Goal: Task Accomplishment & Management: Manage account settings

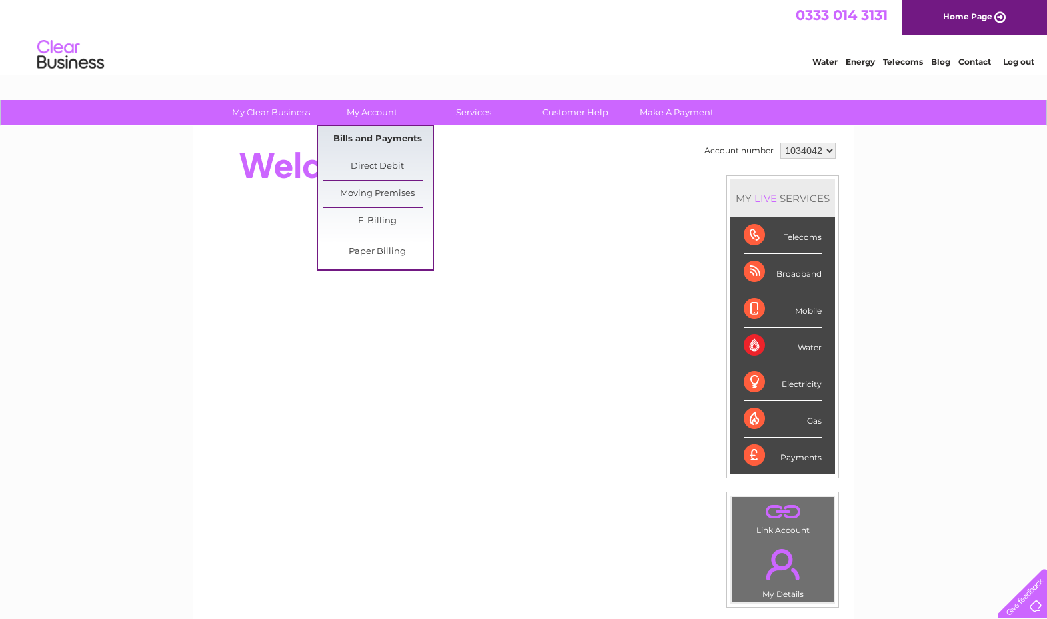
click at [358, 139] on link "Bills and Payments" at bounding box center [378, 139] width 110 height 27
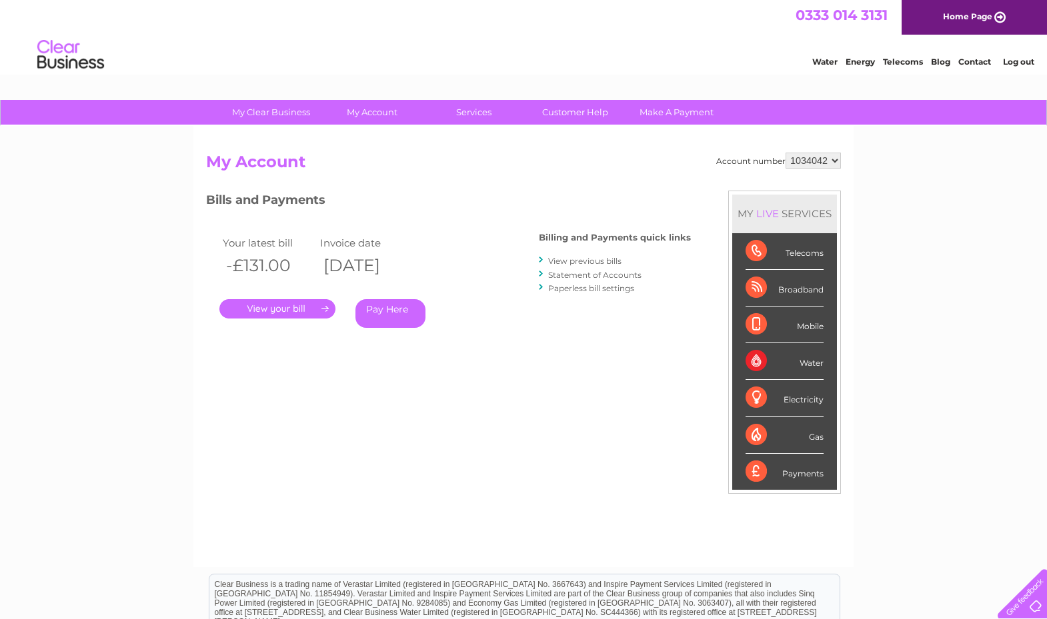
click at [561, 250] on div "Billing and Payments quick links View previous bills Statement of Accounts Pape…" at bounding box center [615, 264] width 152 height 87
click at [555, 259] on link "View previous bills" at bounding box center [584, 261] width 73 height 10
